Goal: Transaction & Acquisition: Purchase product/service

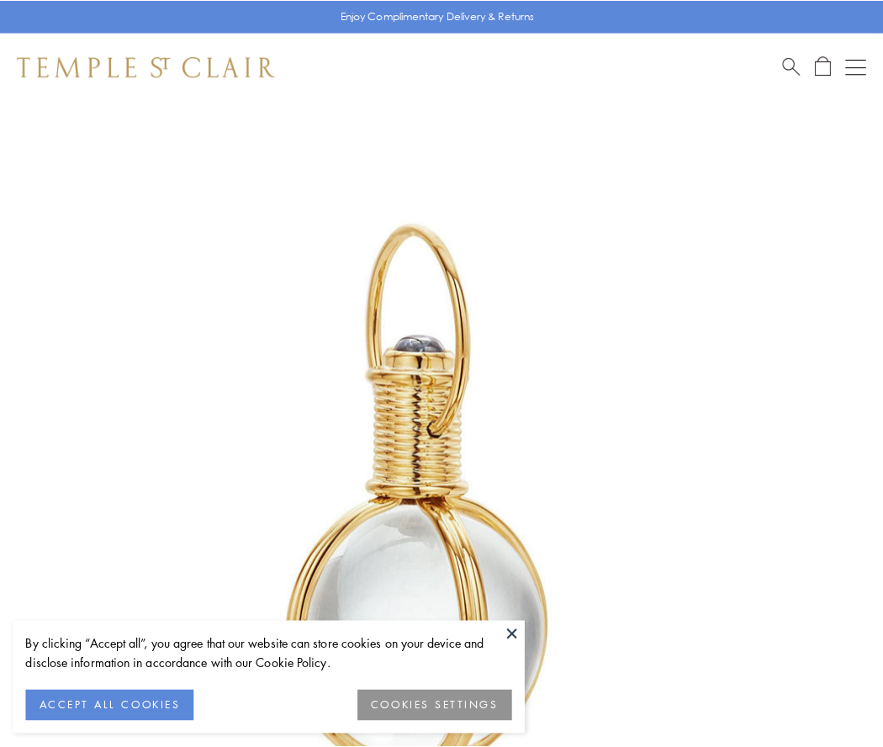
scroll to position [439, 0]
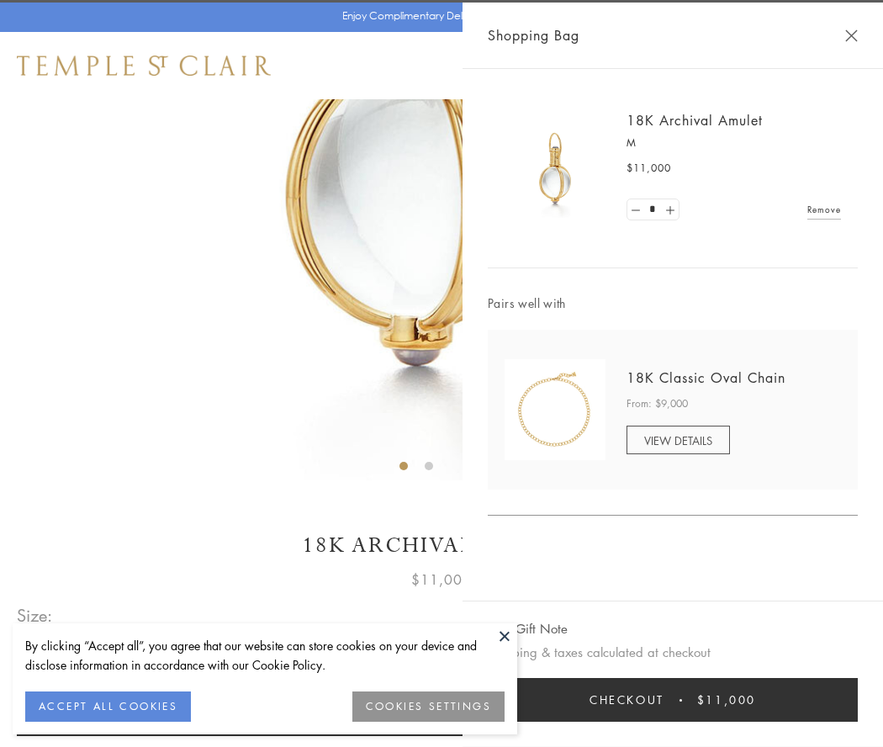
click at [673, 700] on button "Checkout $11,000" at bounding box center [673, 700] width 370 height 44
